Goal: Register for event/course

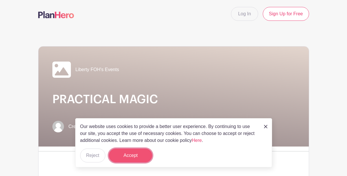
drag, startPoint x: 143, startPoint y: 156, endPoint x: 179, endPoint y: 176, distance: 41.6
click at [143, 156] on button "Accept" at bounding box center [130, 156] width 43 height 14
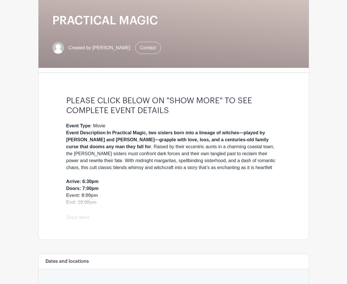
scroll to position [87, 0]
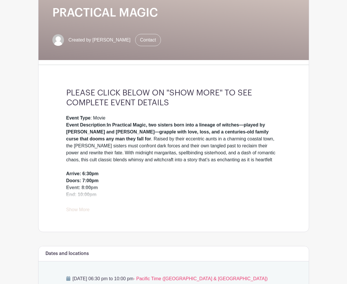
click at [66, 211] on link "Show More" at bounding box center [77, 210] width 23 height 7
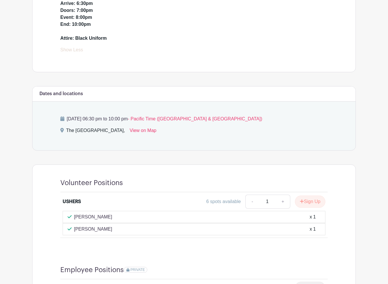
scroll to position [257, 0]
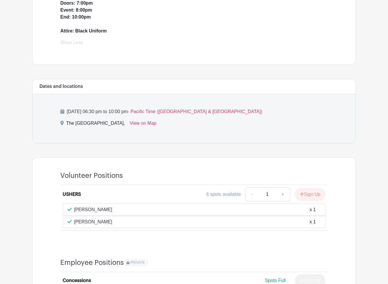
click at [240, 229] on div "Employee Positions PRIVATE Concessions Spots Full Sign Up" at bounding box center [193, 274] width 295 height 61
click at [310, 192] on button "Sign Up" at bounding box center [310, 194] width 30 height 12
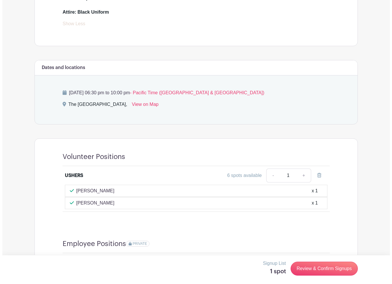
scroll to position [286, 0]
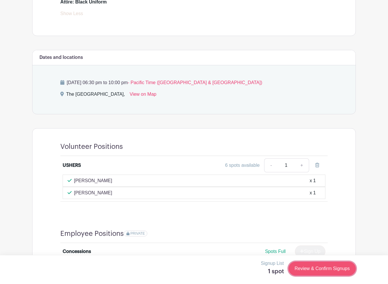
click at [310, 229] on link "Review & Confirm Signups" at bounding box center [321, 268] width 67 height 14
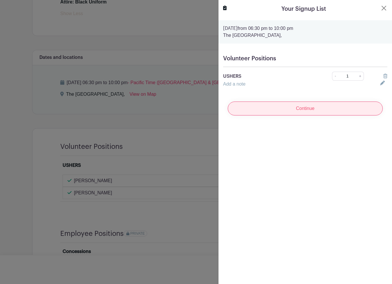
click at [308, 109] on input "Continue" at bounding box center [305, 108] width 155 height 14
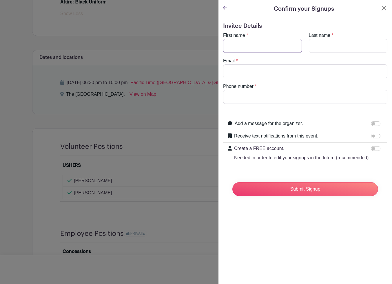
click at [240, 47] on input "First name" at bounding box center [262, 46] width 79 height 14
type input "Tina"
type input "Willis"
type input "twillis@clatsopcc.edu"
type input "9073178504"
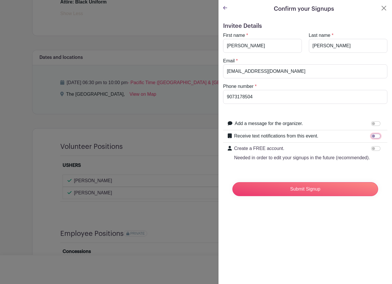
click at [373, 134] on input "Receive text notifications from this event." at bounding box center [375, 136] width 9 height 5
checkbox input "true"
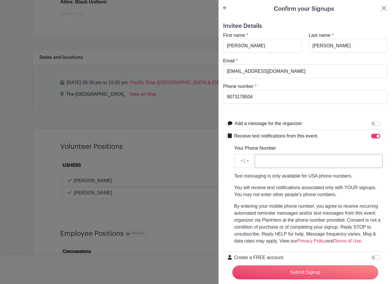
click at [265, 159] on input "Your Phone Number" at bounding box center [319, 161] width 128 height 14
type input "9073178504"
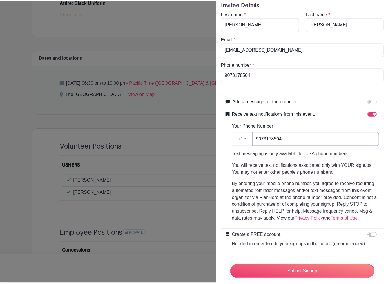
scroll to position [46, 0]
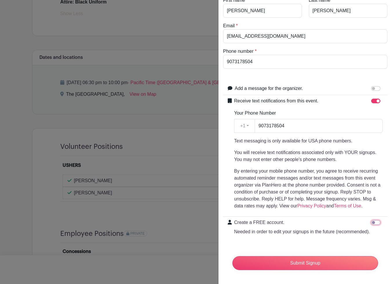
click at [373, 220] on input "Create a FREE account. Needed in order to edit your signups in the future (reco…" at bounding box center [375, 222] width 9 height 5
checkbox input "true"
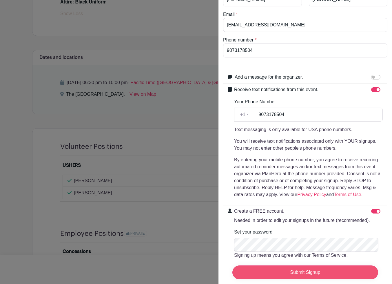
click at [284, 229] on input "Submit Signup" at bounding box center [305, 272] width 146 height 14
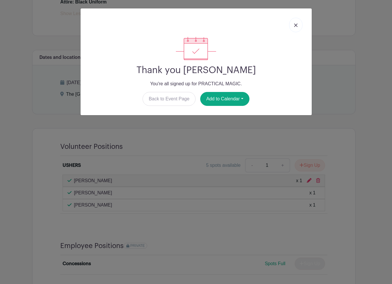
click at [295, 25] on img at bounding box center [295, 24] width 3 height 3
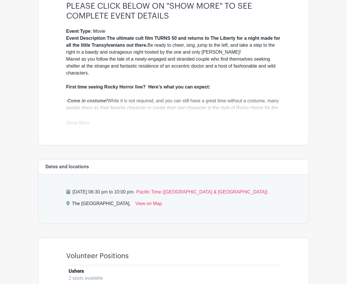
scroll to position [174, 0]
click at [66, 122] on link "Show More" at bounding box center [77, 123] width 23 height 7
